Goal: Communication & Community: Ask a question

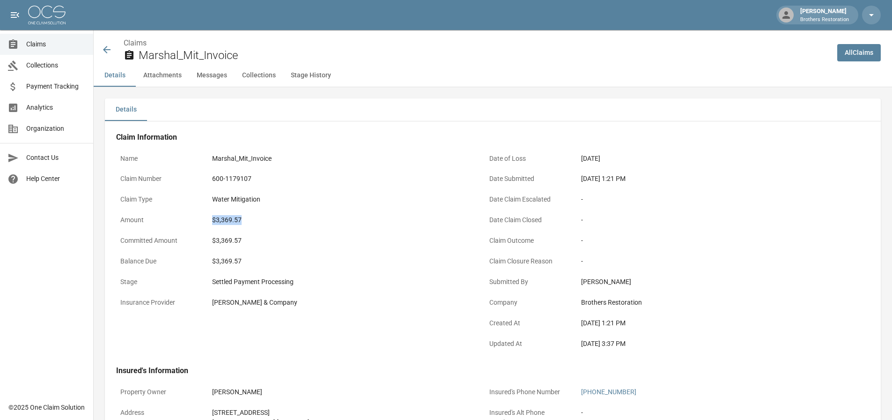
click at [107, 47] on icon at bounding box center [106, 49] width 7 height 7
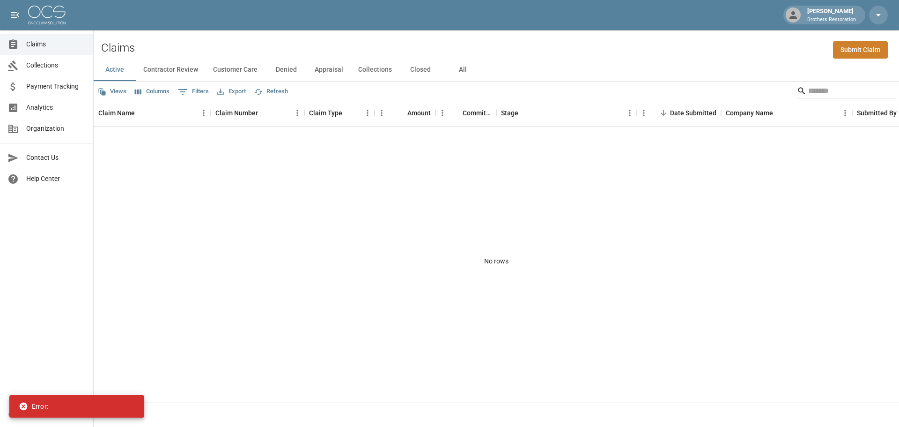
click at [118, 59] on button "Active" at bounding box center [115, 70] width 42 height 22
click at [118, 70] on button "Active" at bounding box center [115, 70] width 42 height 22
click at [39, 43] on span "Claims" at bounding box center [55, 44] width 59 height 10
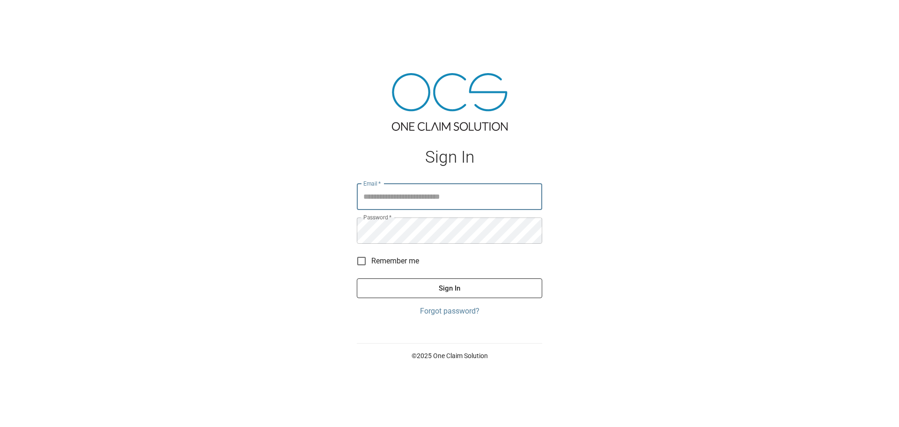
click at [455, 195] on input "Email   *" at bounding box center [450, 197] width 186 height 26
type input "**********"
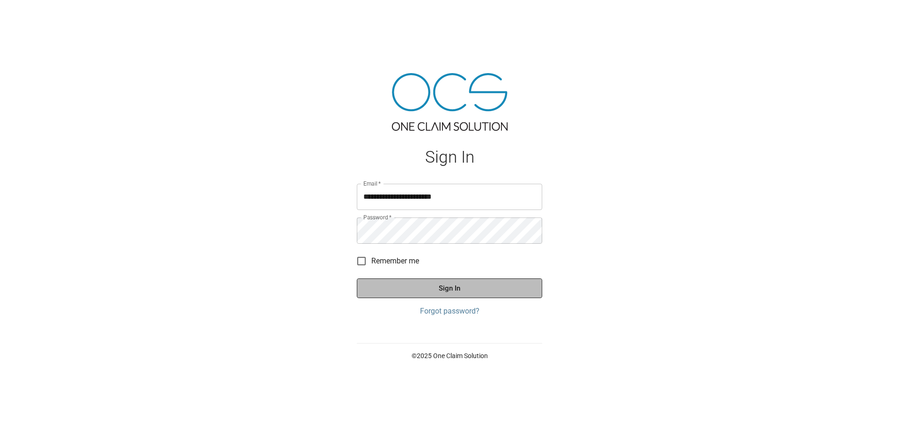
click at [478, 284] on button "Sign In" at bounding box center [450, 288] width 186 height 20
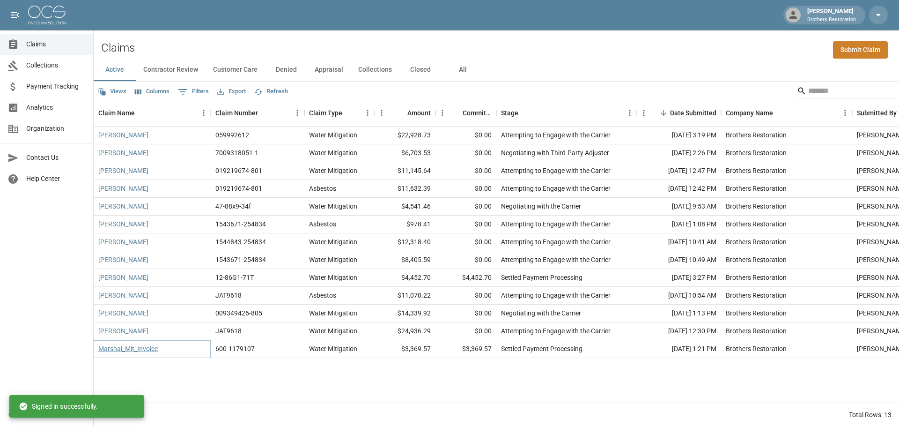
click at [125, 348] on link "Marshal_Mit_Invoice" at bounding box center [127, 348] width 59 height 9
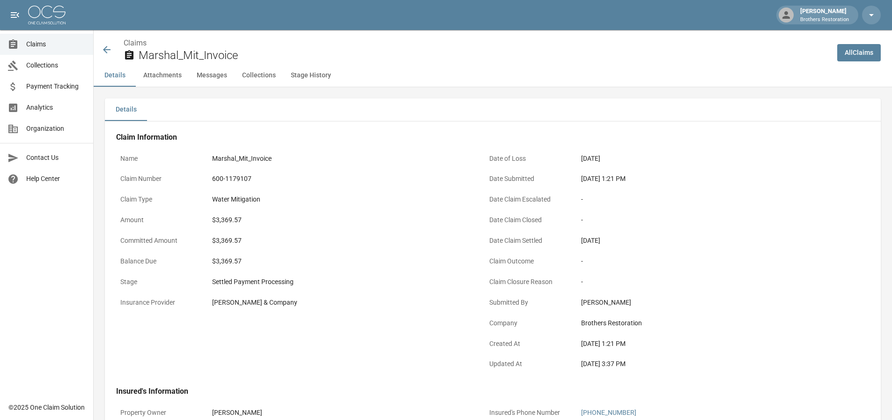
click at [225, 75] on button "Messages" at bounding box center [211, 75] width 45 height 22
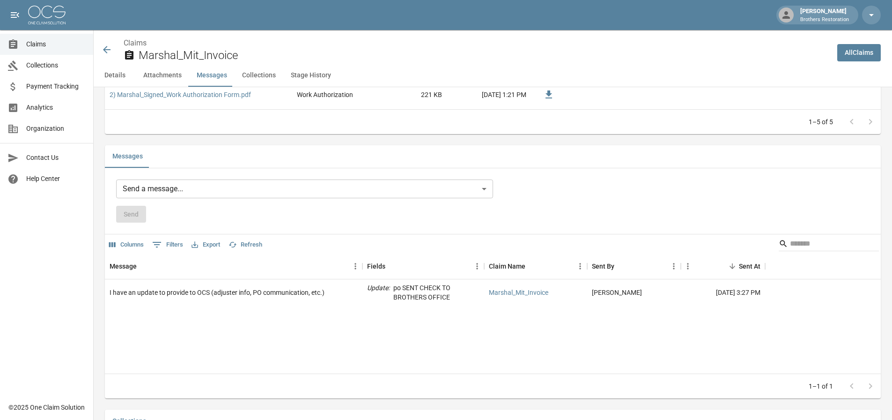
scroll to position [743, 0]
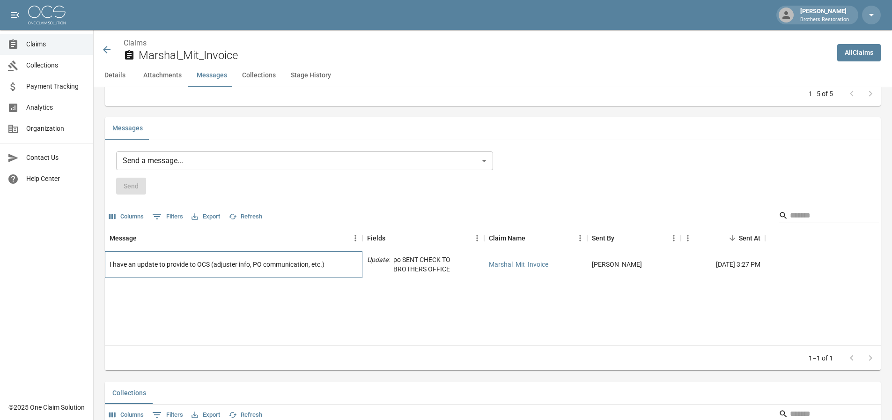
click at [272, 256] on div "I have an update to provide to OCS (adjuster info, PO communication, etc.)" at bounding box center [234, 264] width 258 height 27
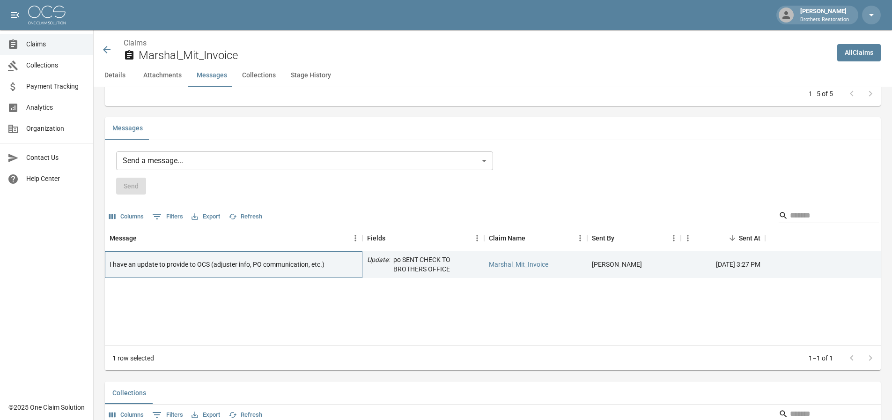
click at [271, 276] on div "I have an update to provide to OCS (adjuster info, PO communication, etc.)" at bounding box center [234, 264] width 258 height 27
